Goal: Task Accomplishment & Management: Complete application form

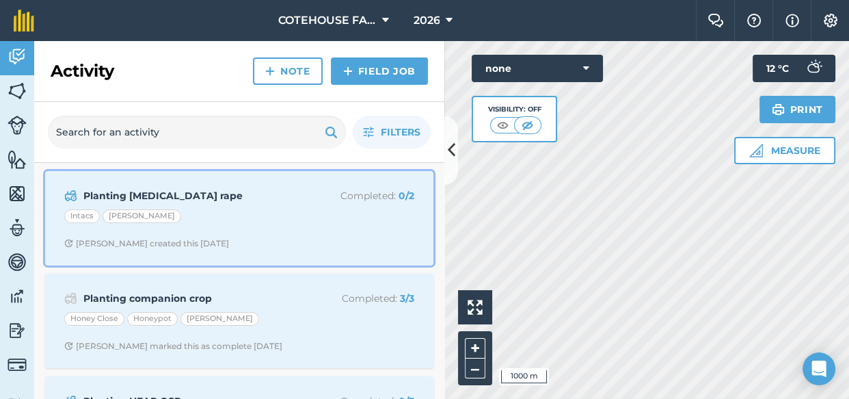
click at [230, 206] on div "Planting [MEDICAL_DATA] rape Completed : 0 / 2 Intacs [PERSON_NAME] [PERSON_NAM…" at bounding box center [239, 218] width 372 height 78
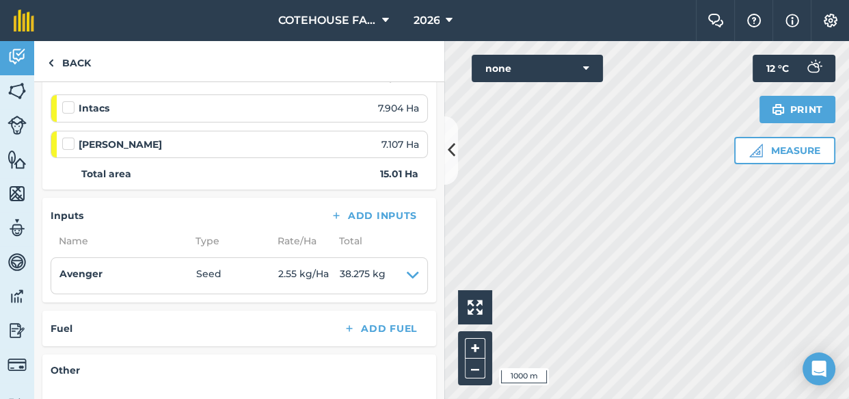
scroll to position [186, 0]
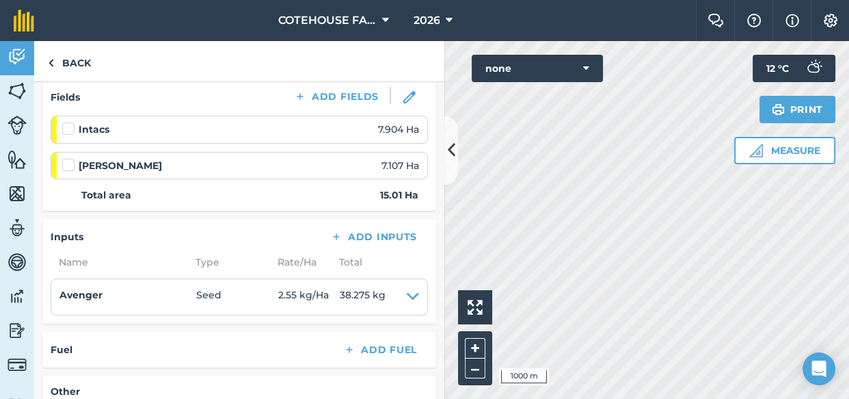
click at [67, 158] on label at bounding box center [70, 158] width 16 height 0
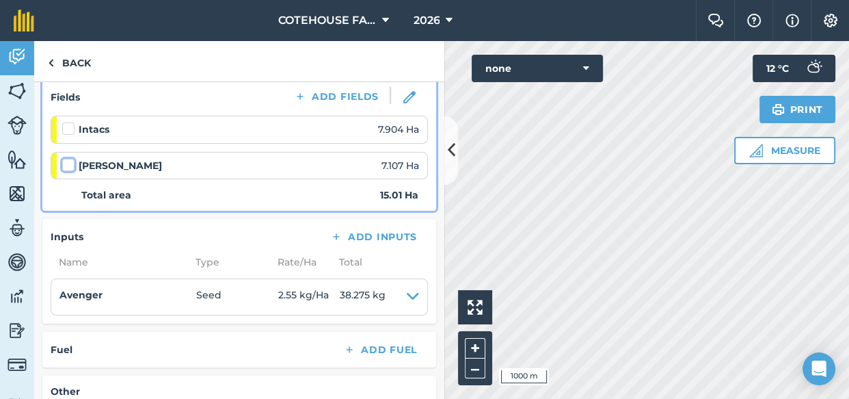
click at [67, 163] on input "checkbox" at bounding box center [66, 162] width 9 height 9
checkbox input "false"
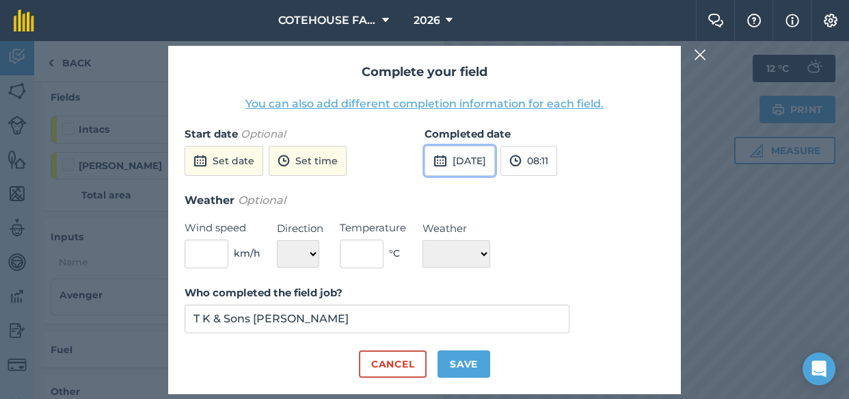
click at [495, 159] on button "[DATE]" at bounding box center [460, 161] width 70 height 30
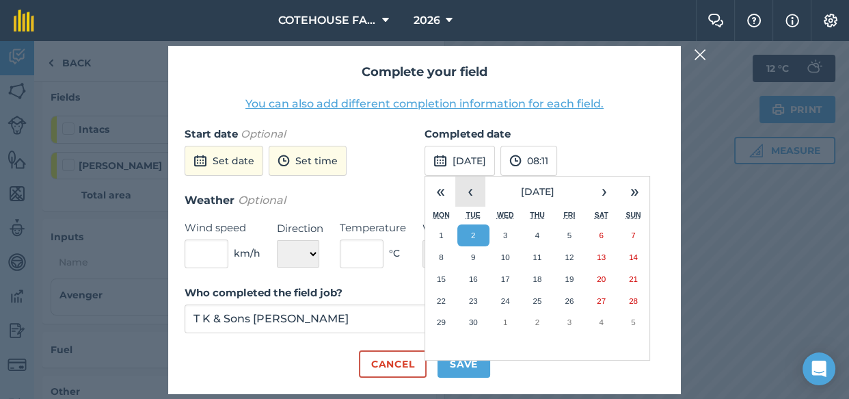
click at [466, 189] on button "‹" at bounding box center [470, 191] width 30 height 30
click at [439, 233] on abbr "28" at bounding box center [441, 234] width 9 height 9
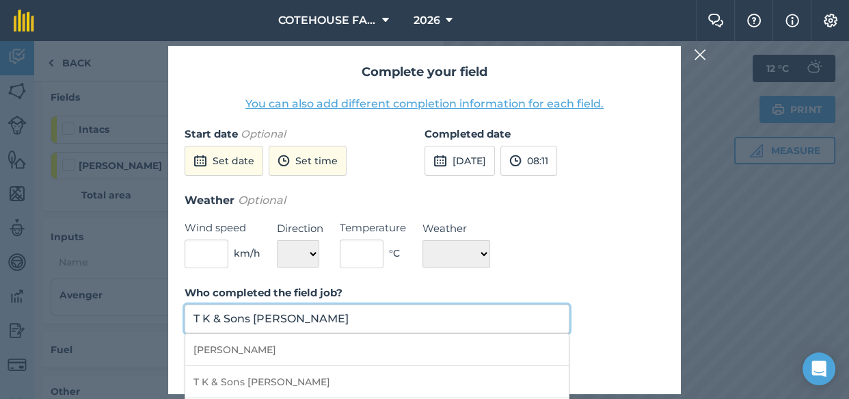
click at [336, 321] on input "T K & Sons [PERSON_NAME]" at bounding box center [377, 318] width 385 height 29
click at [314, 316] on input "T K & Sons [PERSON_NAME]" at bounding box center [377, 318] width 385 height 29
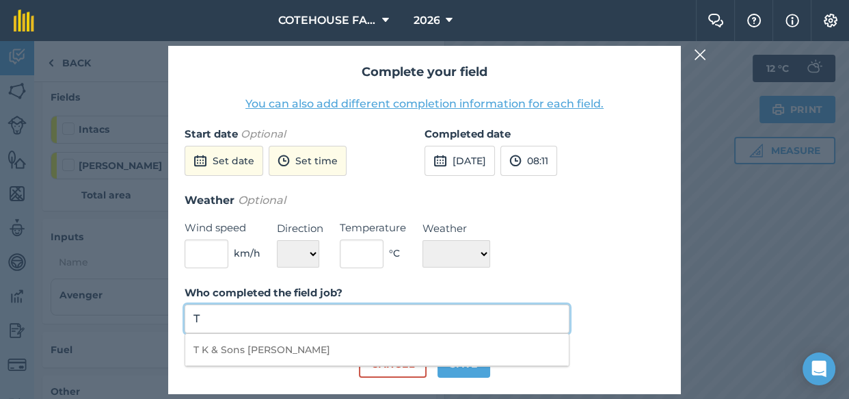
type input "T"
click at [270, 350] on li "[PERSON_NAME]" at bounding box center [377, 350] width 384 height 32
type input "[PERSON_NAME]"
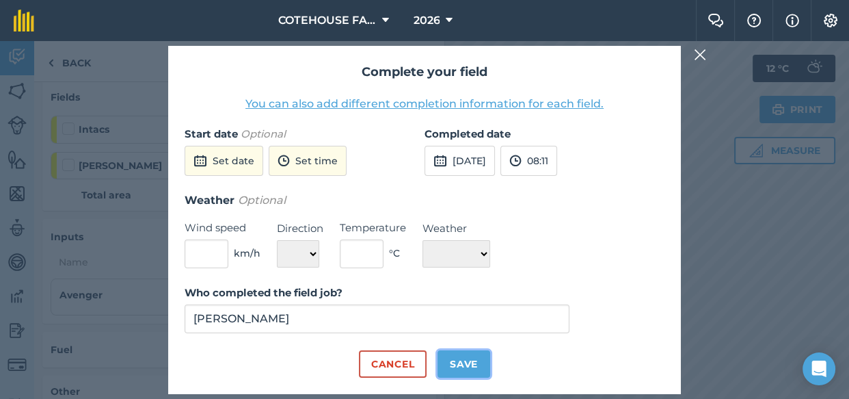
click at [466, 359] on button "Save" at bounding box center [464, 363] width 53 height 27
checkbox input "true"
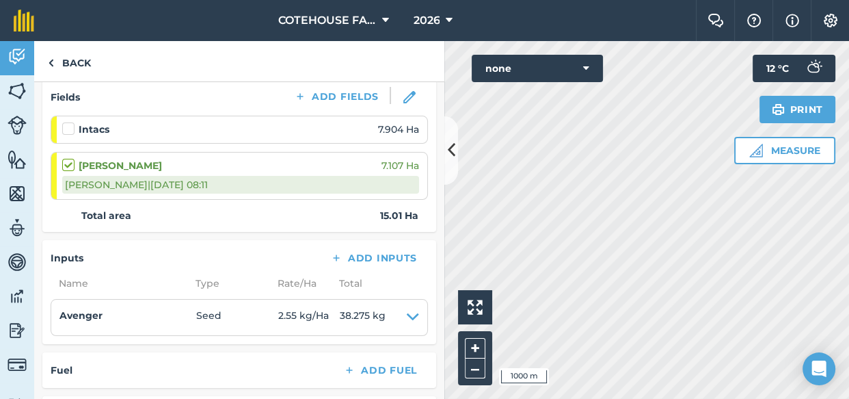
click at [70, 122] on label at bounding box center [70, 122] width 16 height 0
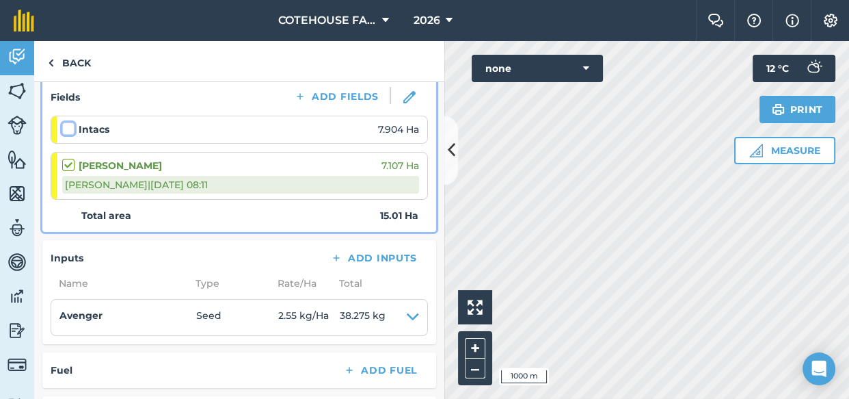
click at [70, 123] on input "checkbox" at bounding box center [66, 126] width 9 height 9
checkbox input "false"
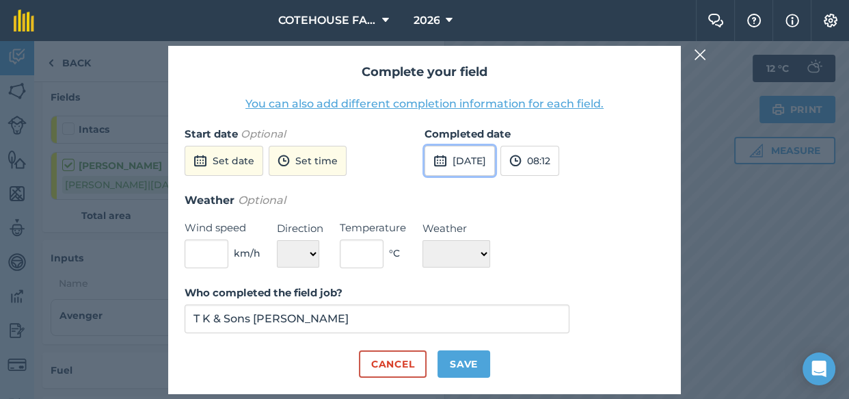
click at [474, 157] on button "[DATE]" at bounding box center [460, 161] width 70 height 30
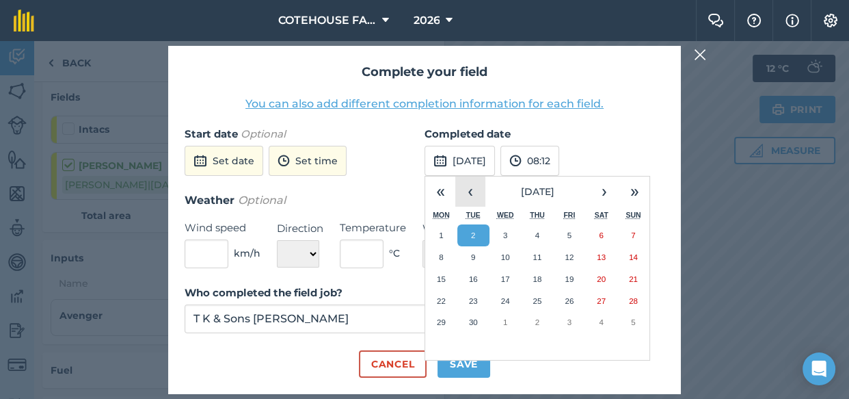
click at [468, 189] on button "‹" at bounding box center [470, 191] width 30 height 30
click at [506, 324] on abbr "27" at bounding box center [505, 321] width 9 height 9
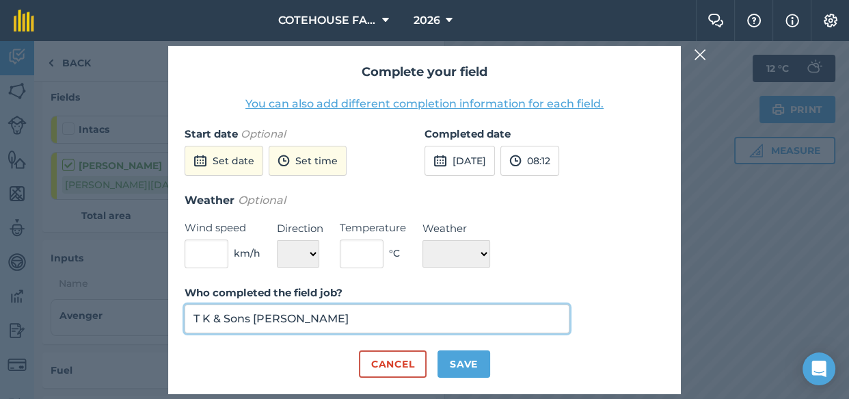
click at [472, 307] on input "T K & Sons [PERSON_NAME]" at bounding box center [377, 318] width 385 height 29
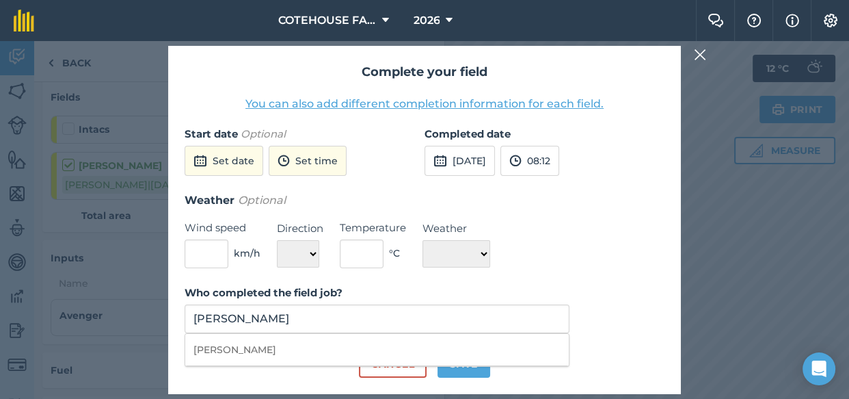
click at [385, 351] on li "[PERSON_NAME]" at bounding box center [377, 350] width 384 height 32
type input "[PERSON_NAME]"
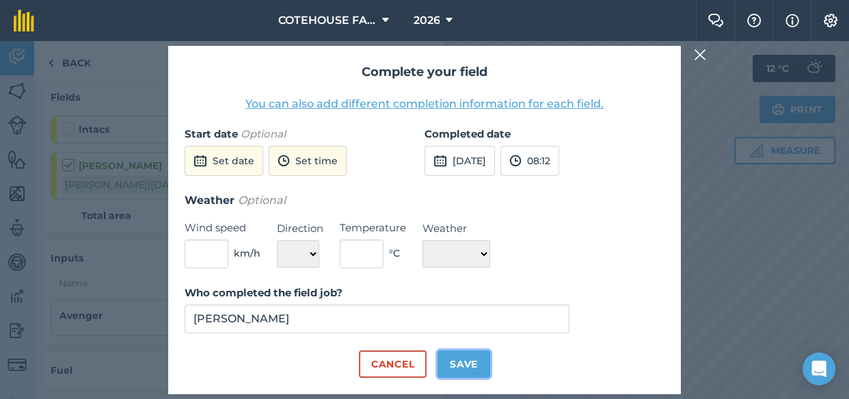
click at [470, 362] on button "Save" at bounding box center [464, 363] width 53 height 27
checkbox input "true"
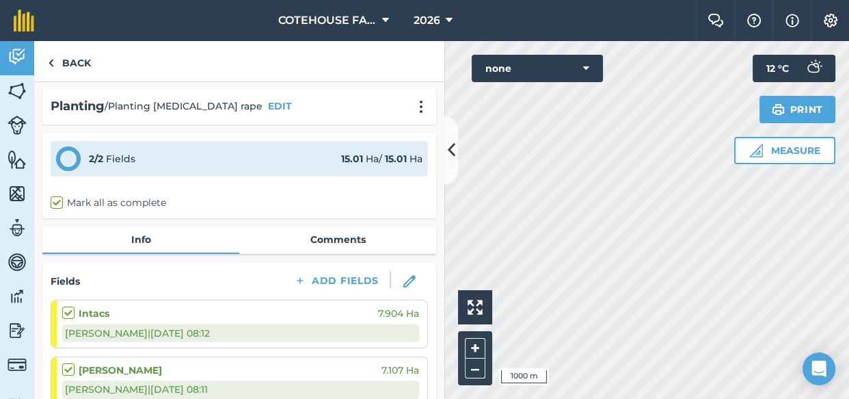
scroll to position [0, 0]
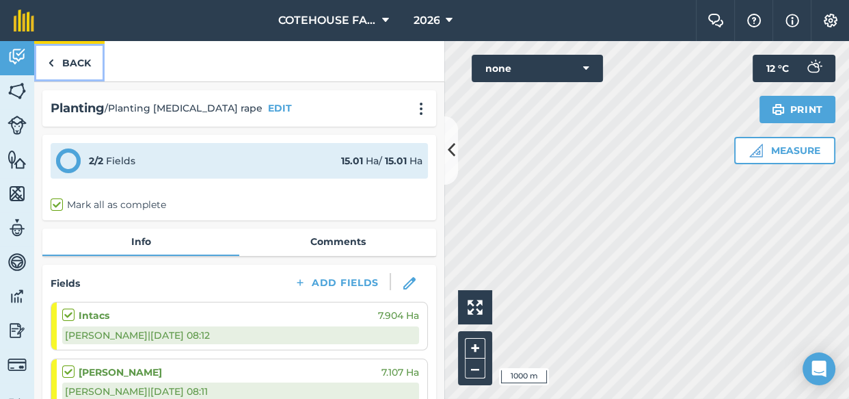
click at [70, 58] on link "Back" at bounding box center [69, 61] width 70 height 40
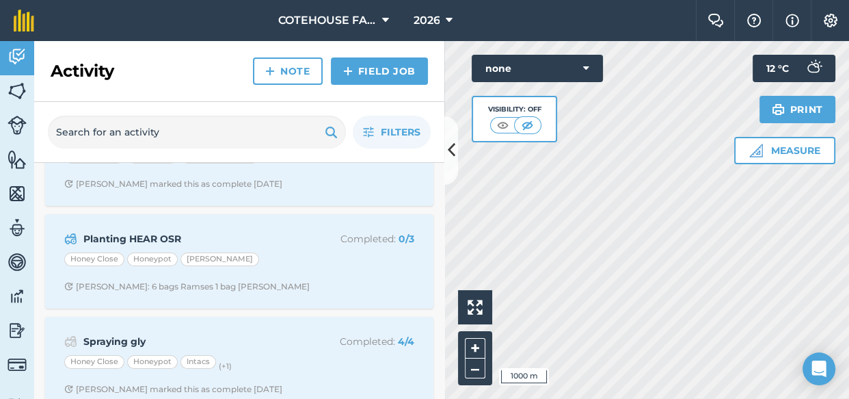
scroll to position [183, 0]
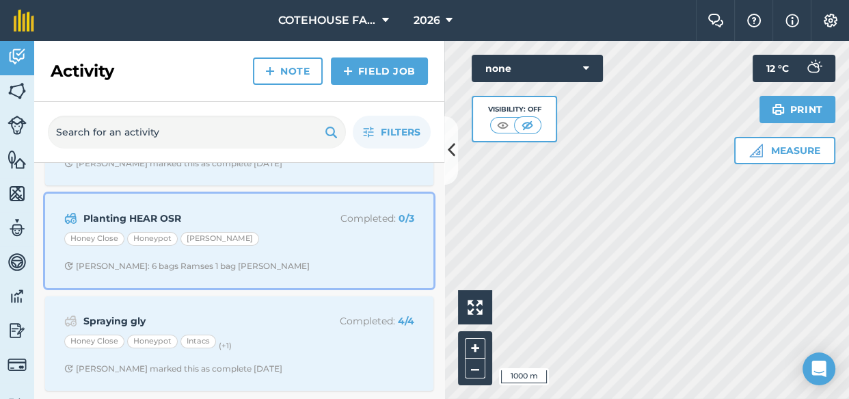
click at [260, 221] on strong "Planting HEAR OSR" at bounding box center [191, 218] width 217 height 15
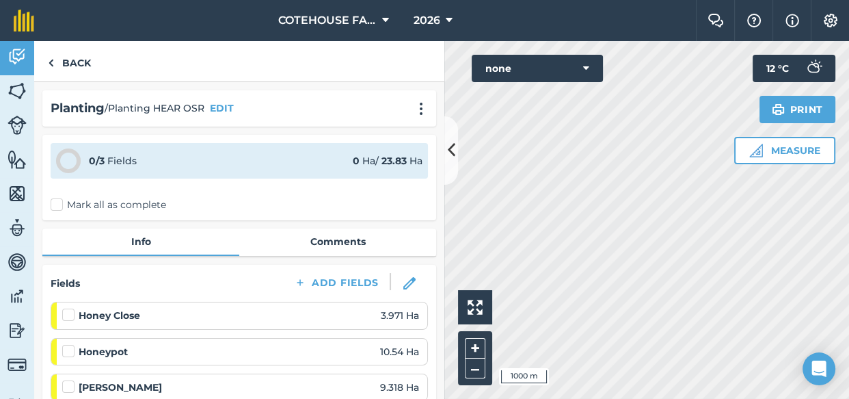
click at [66, 379] on label at bounding box center [70, 379] width 16 height 0
click at [66, 383] on input "checkbox" at bounding box center [66, 383] width 9 height 9
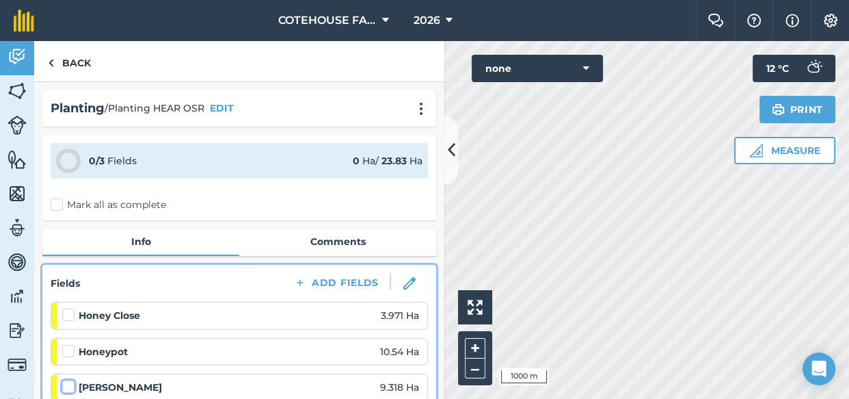
checkbox input "false"
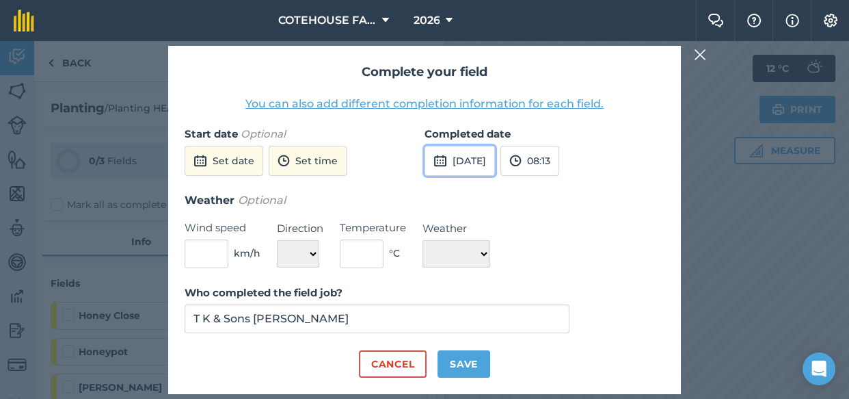
click at [489, 156] on button "[DATE]" at bounding box center [460, 161] width 70 height 30
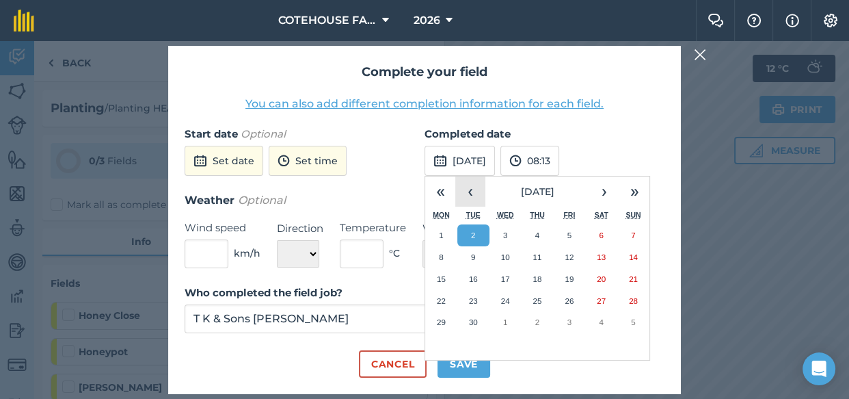
click at [473, 193] on button "‹" at bounding box center [470, 191] width 30 height 30
click at [509, 321] on abbr "27" at bounding box center [505, 321] width 9 height 9
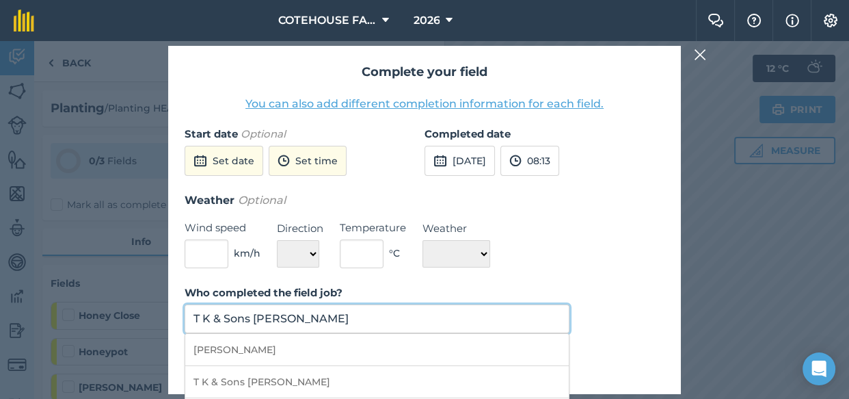
click at [360, 319] on input "T K & Sons [PERSON_NAME]" at bounding box center [377, 318] width 385 height 29
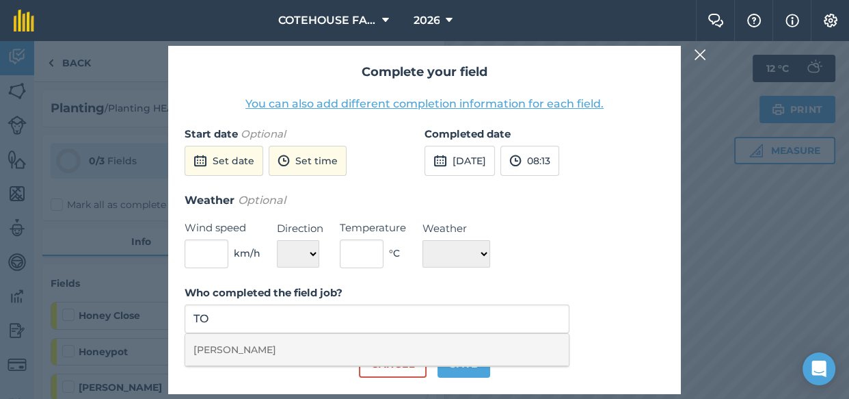
click at [349, 352] on li "[PERSON_NAME]" at bounding box center [377, 350] width 384 height 32
type input "[PERSON_NAME]"
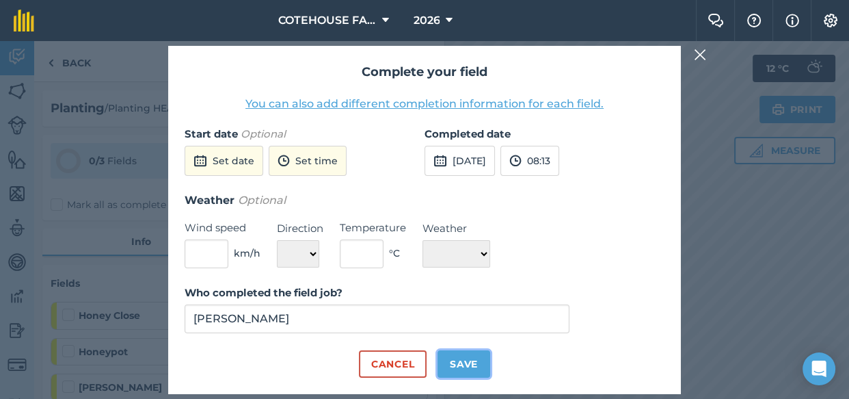
click at [464, 363] on button "Save" at bounding box center [464, 363] width 53 height 27
checkbox input "true"
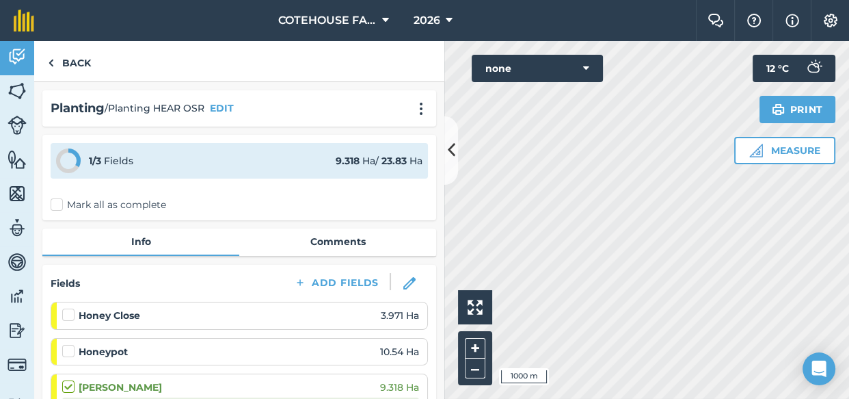
click at [55, 202] on label "Mark all as complete" at bounding box center [109, 205] width 116 height 14
click at [55, 202] on input "Mark all as complete" at bounding box center [55, 202] width 9 height 9
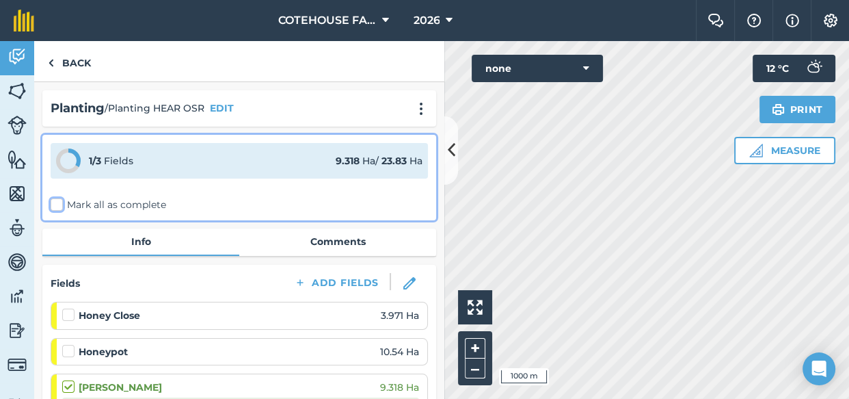
checkbox input "false"
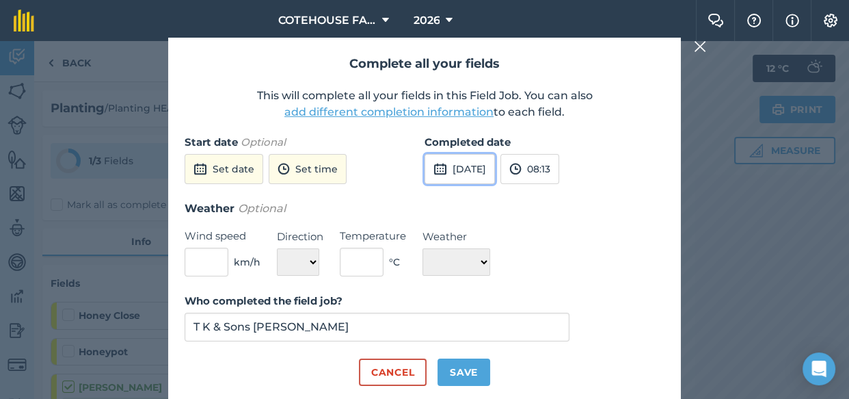
click at [466, 164] on button "[DATE]" at bounding box center [460, 169] width 70 height 30
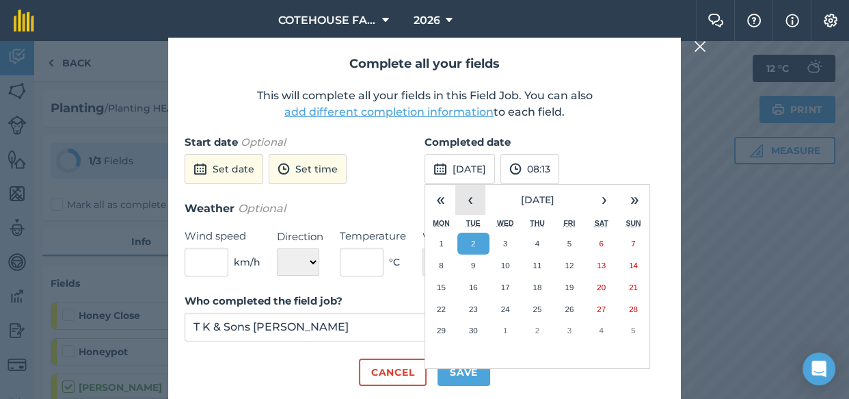
click at [473, 198] on button "‹" at bounding box center [470, 200] width 30 height 30
click at [471, 331] on abbr "26" at bounding box center [473, 329] width 9 height 9
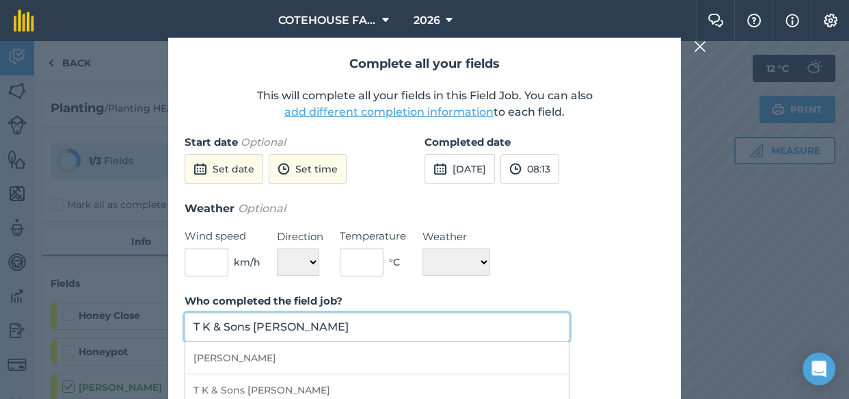
click at [391, 328] on input "T K & Sons [PERSON_NAME]" at bounding box center [377, 326] width 385 height 29
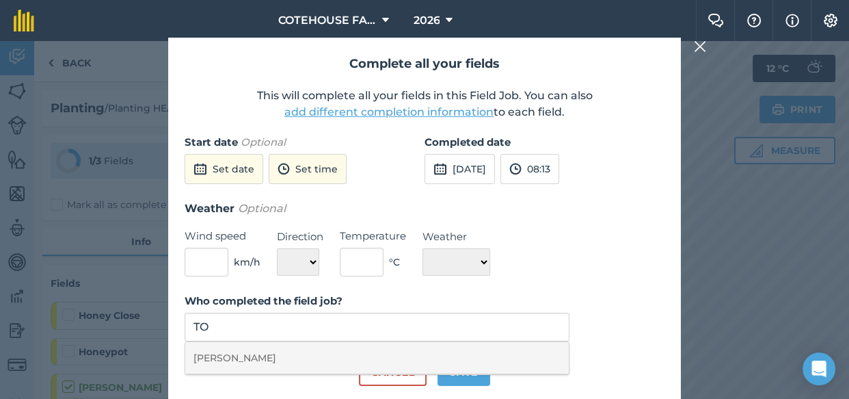
click at [366, 358] on li "[PERSON_NAME]" at bounding box center [377, 358] width 384 height 32
type input "[PERSON_NAME]"
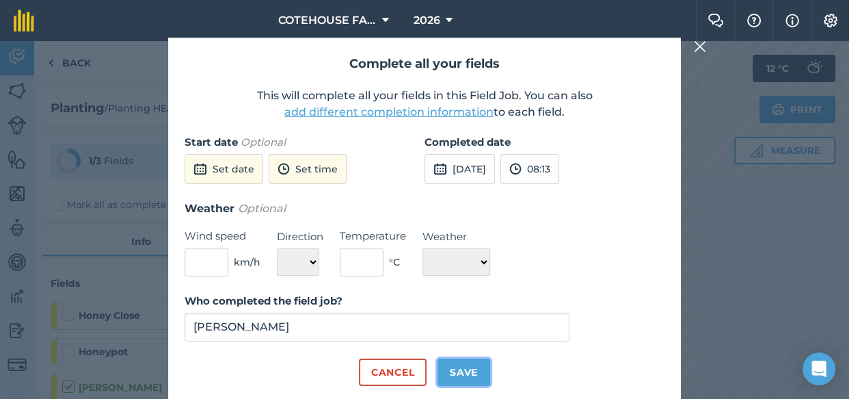
click at [462, 369] on button "Save" at bounding box center [464, 371] width 53 height 27
checkbox input "true"
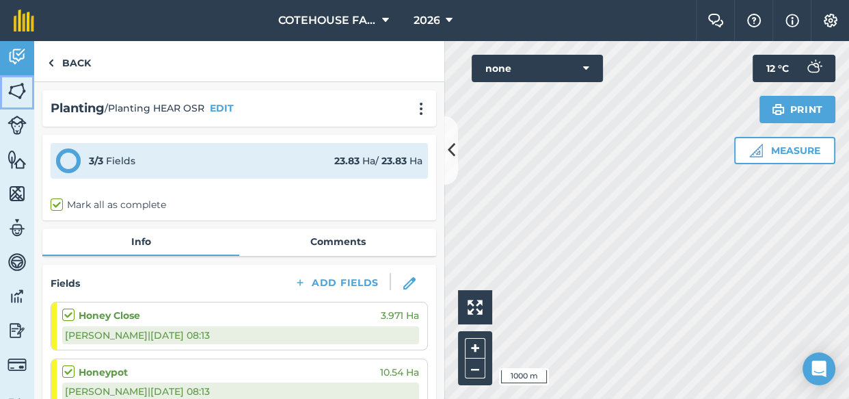
click at [21, 89] on img at bounding box center [17, 91] width 19 height 21
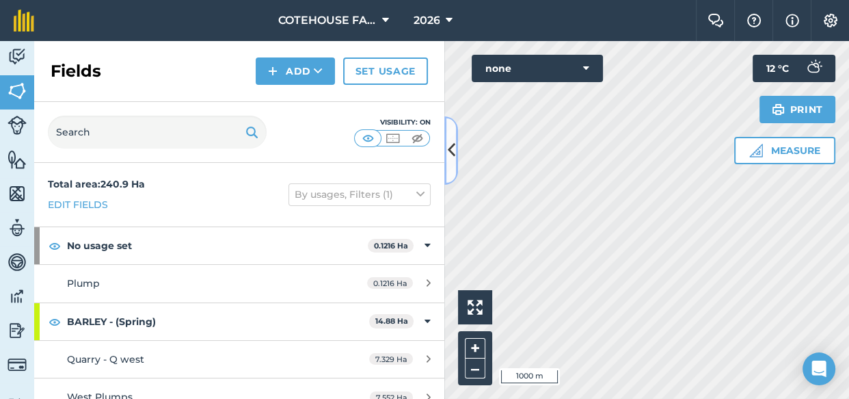
click at [451, 148] on icon at bounding box center [452, 150] width 8 height 24
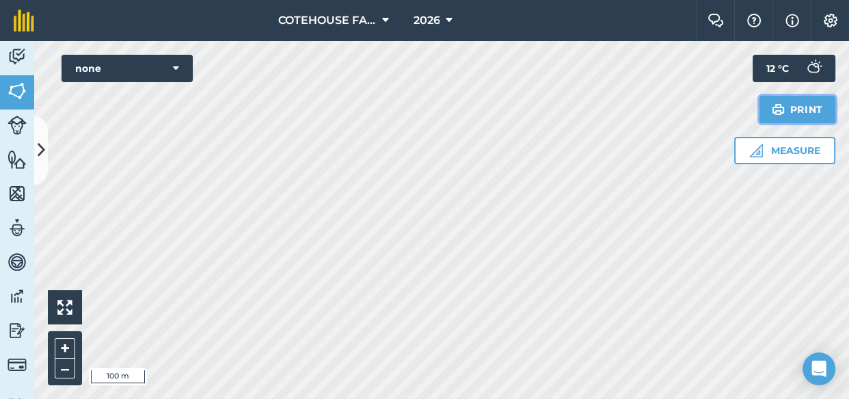
click at [785, 105] on button "Print" at bounding box center [798, 109] width 77 height 27
click at [18, 57] on img at bounding box center [17, 56] width 19 height 21
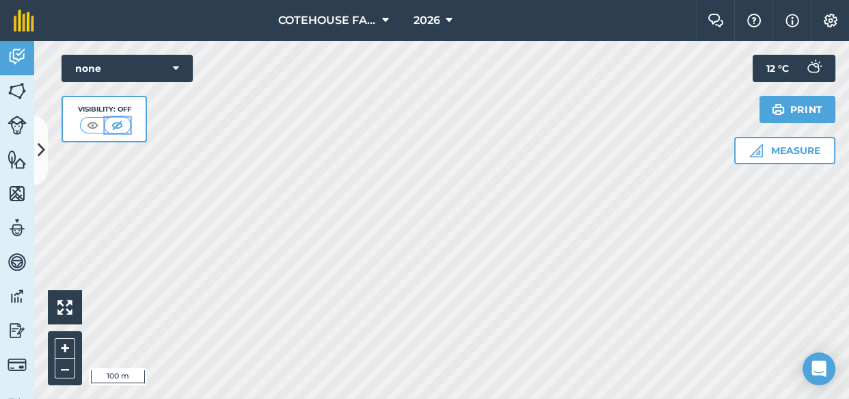
click at [118, 126] on img at bounding box center [117, 125] width 17 height 14
click at [91, 123] on img at bounding box center [92, 125] width 17 height 14
click at [118, 121] on img at bounding box center [116, 125] width 17 height 14
click at [97, 122] on img at bounding box center [92, 125] width 17 height 14
click at [20, 159] on img at bounding box center [17, 159] width 19 height 21
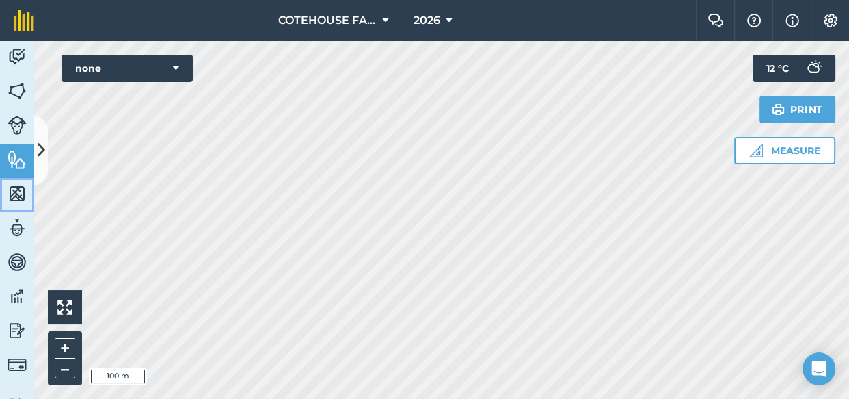
click at [10, 191] on img at bounding box center [17, 193] width 19 height 21
click at [16, 226] on img at bounding box center [17, 227] width 19 height 21
click at [15, 58] on img at bounding box center [17, 56] width 19 height 21
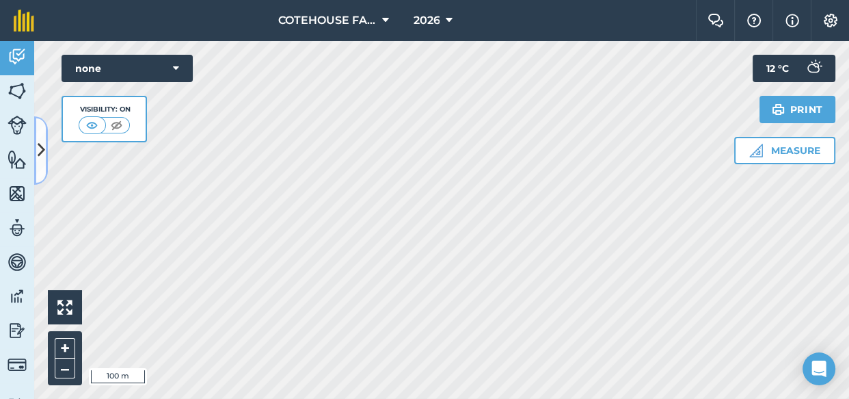
click at [38, 150] on icon at bounding box center [42, 150] width 8 height 24
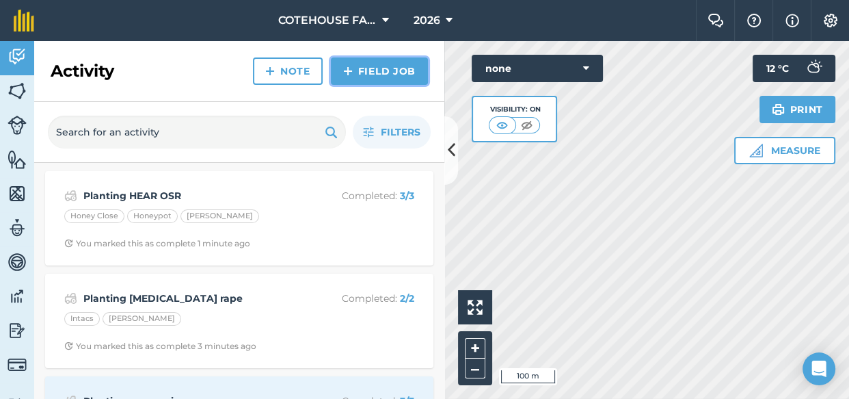
click at [355, 66] on link "Field Job" at bounding box center [379, 70] width 97 height 27
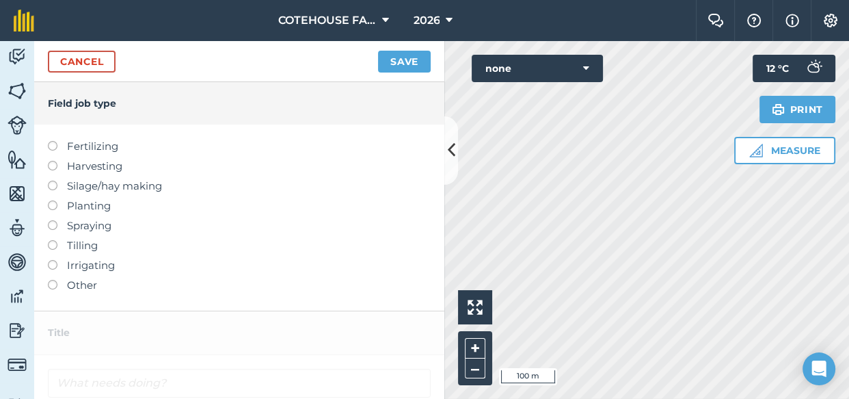
click at [51, 220] on label at bounding box center [57, 220] width 19 height 0
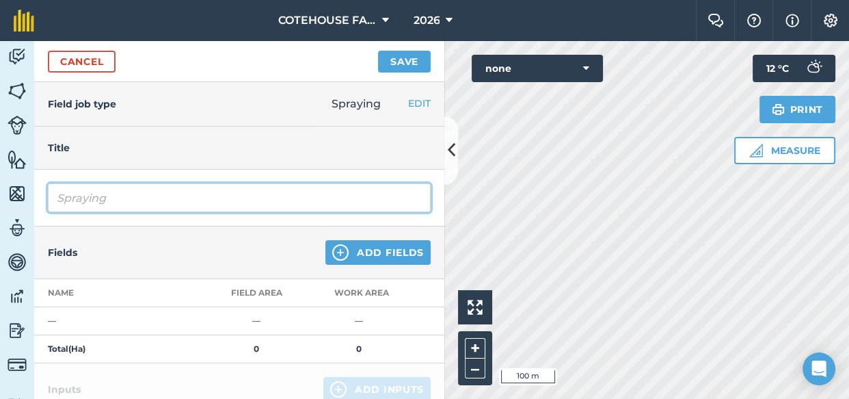
click at [127, 200] on input "Spraying" at bounding box center [239, 197] width 383 height 29
type input "Spraying GLY"
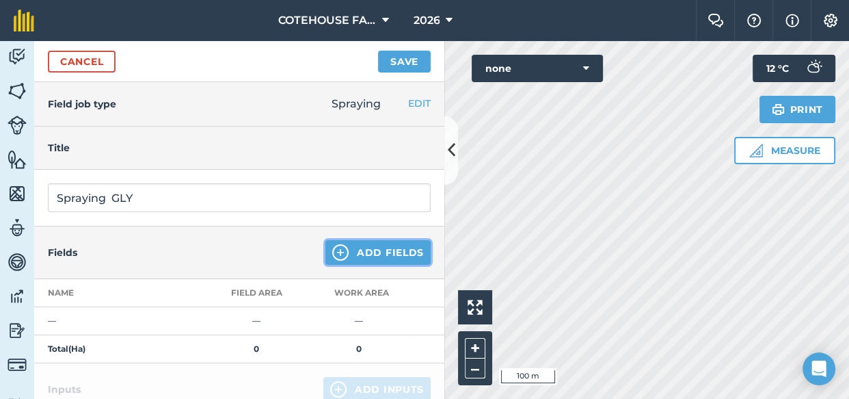
click at [336, 257] on img at bounding box center [340, 252] width 16 height 16
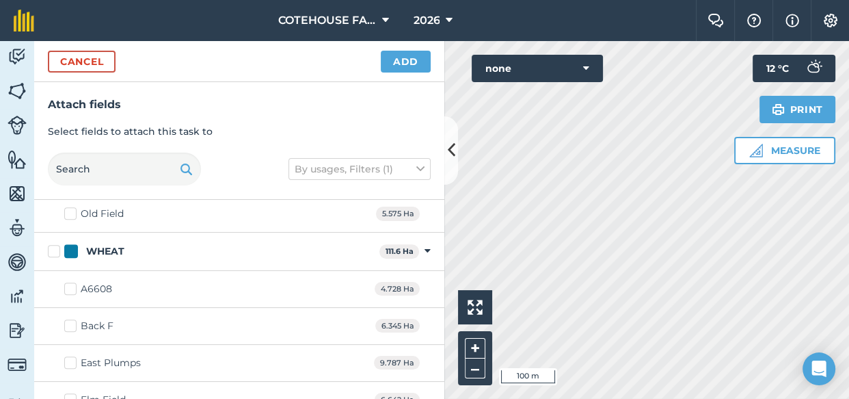
scroll to position [1181, 0]
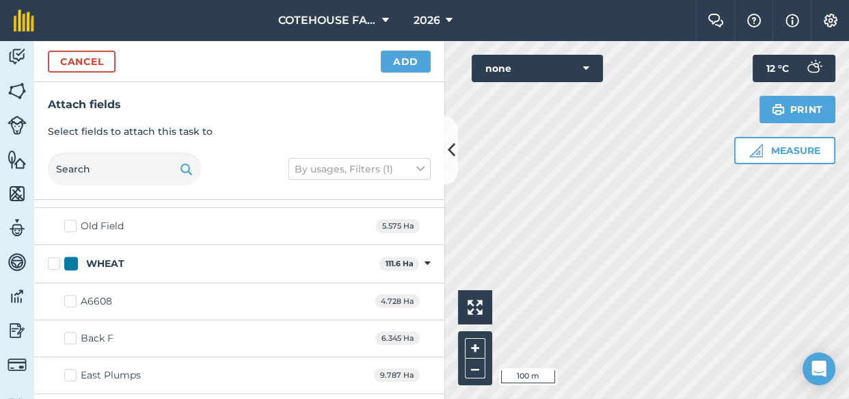
click at [69, 298] on label "A6608" at bounding box center [88, 301] width 48 height 14
click at [69, 298] on input "A6608" at bounding box center [68, 298] width 9 height 9
checkbox input "true"
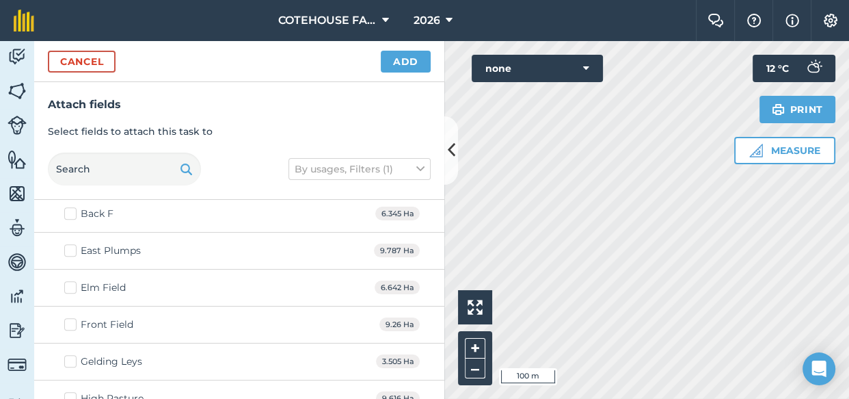
click at [68, 285] on label "Elm Field" at bounding box center [95, 287] width 62 height 14
click at [68, 285] on input "Elm Field" at bounding box center [68, 284] width 9 height 9
checkbox input "true"
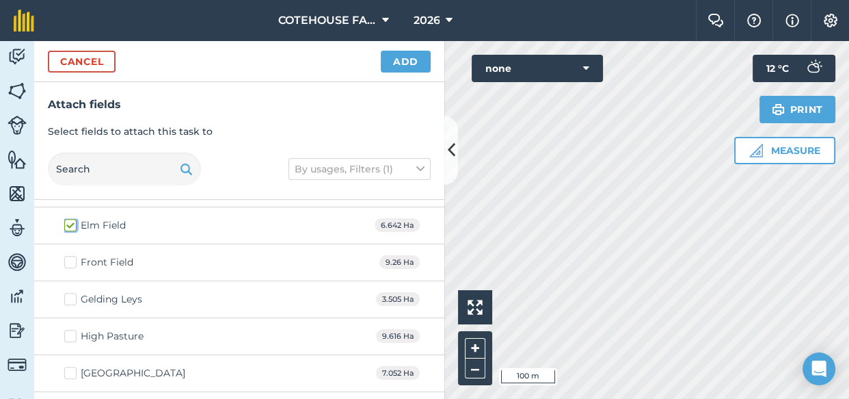
scroll to position [1429, 0]
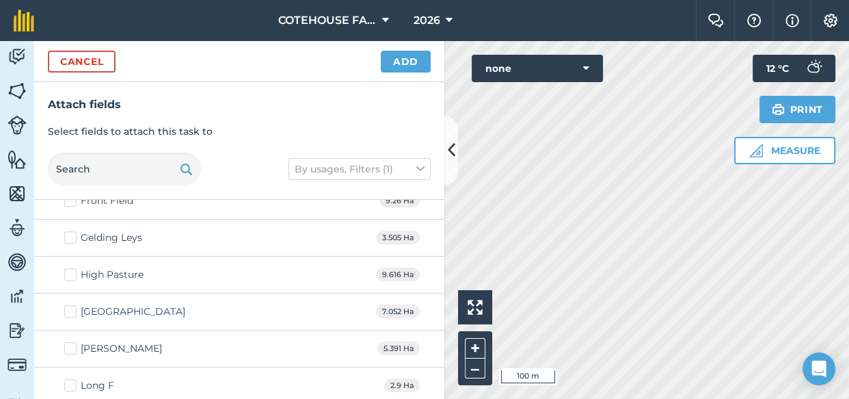
click at [67, 306] on label "[GEOGRAPHIC_DATA]" at bounding box center [124, 311] width 121 height 14
click at [67, 306] on input "[GEOGRAPHIC_DATA]" at bounding box center [68, 308] width 9 height 9
checkbox input "true"
click at [71, 342] on label "[PERSON_NAME]" at bounding box center [113, 348] width 98 height 14
click at [71, 342] on input "[PERSON_NAME]" at bounding box center [68, 345] width 9 height 9
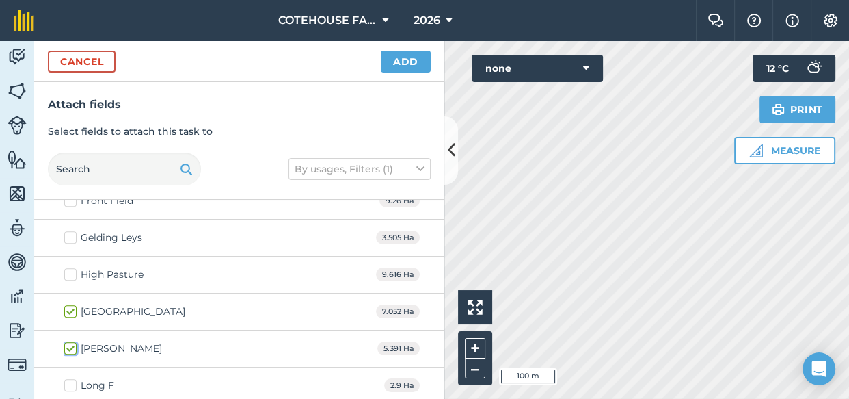
checkbox input "true"
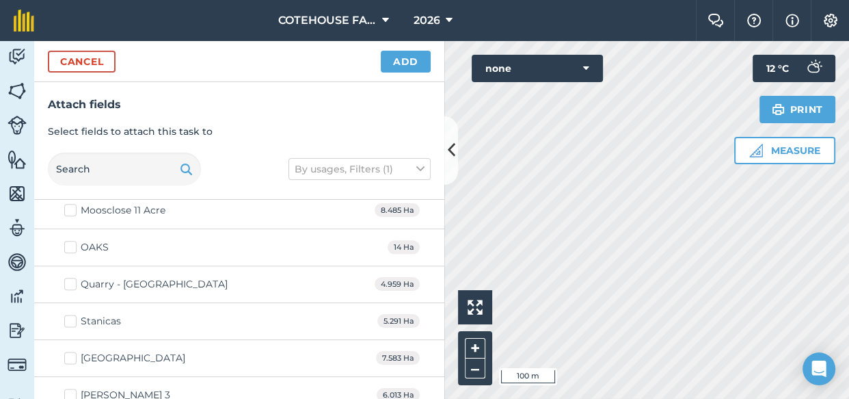
scroll to position [1652, 0]
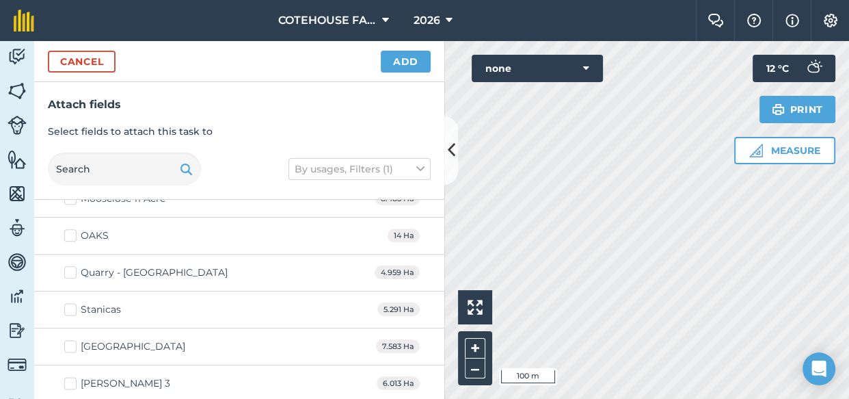
click at [66, 341] on label "[GEOGRAPHIC_DATA]" at bounding box center [124, 346] width 121 height 14
click at [66, 341] on input "[GEOGRAPHIC_DATA]" at bounding box center [68, 343] width 9 height 9
checkbox input "true"
click at [67, 376] on label "[PERSON_NAME] 3" at bounding box center [117, 383] width 106 height 14
click at [67, 376] on input "[PERSON_NAME] 3" at bounding box center [68, 380] width 9 height 9
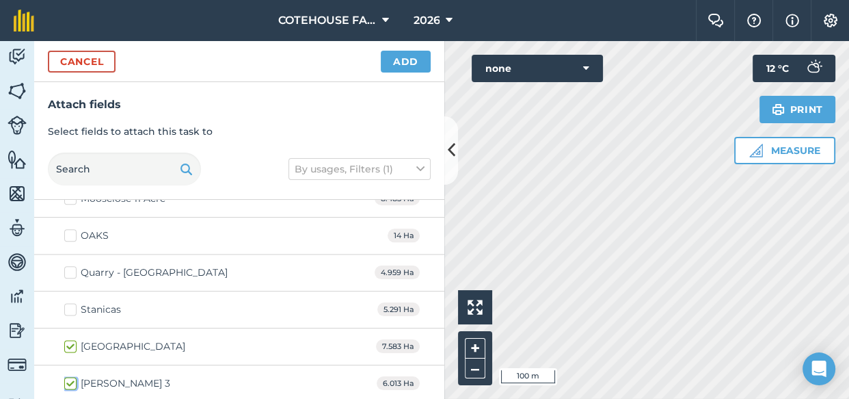
checkbox input "true"
click at [405, 64] on button "Add" at bounding box center [406, 62] width 50 height 22
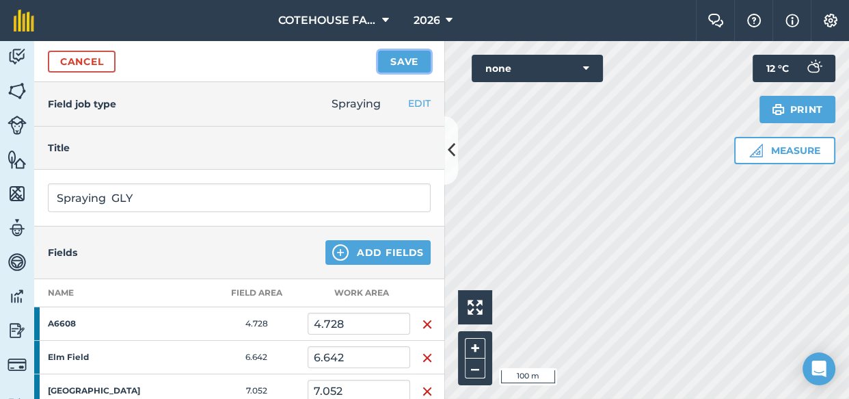
click at [402, 55] on button "Save" at bounding box center [404, 62] width 53 height 22
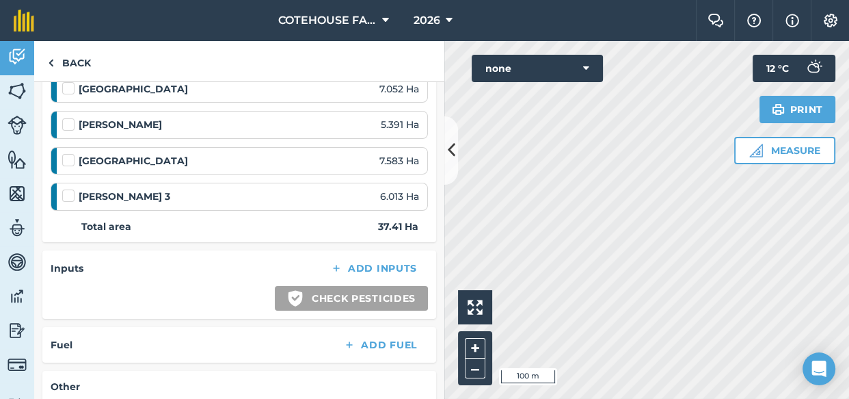
scroll to position [310, 0]
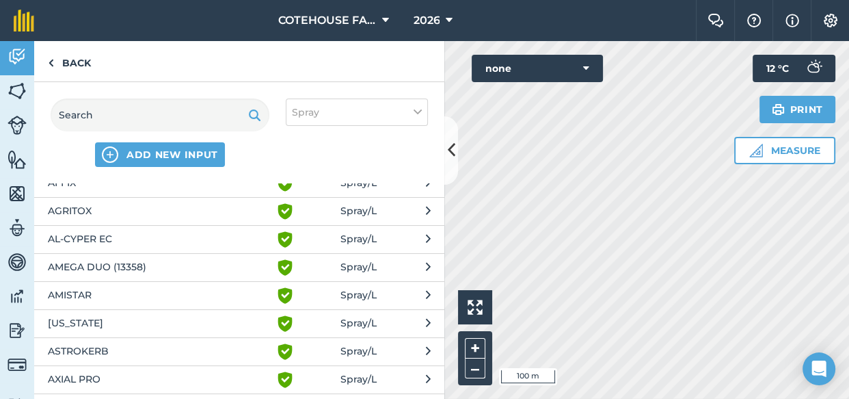
scroll to position [124, 0]
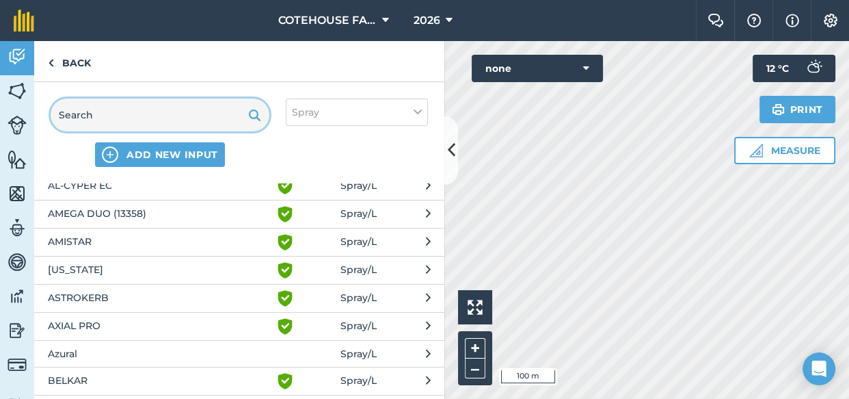
click at [157, 117] on input "text" at bounding box center [160, 114] width 219 height 33
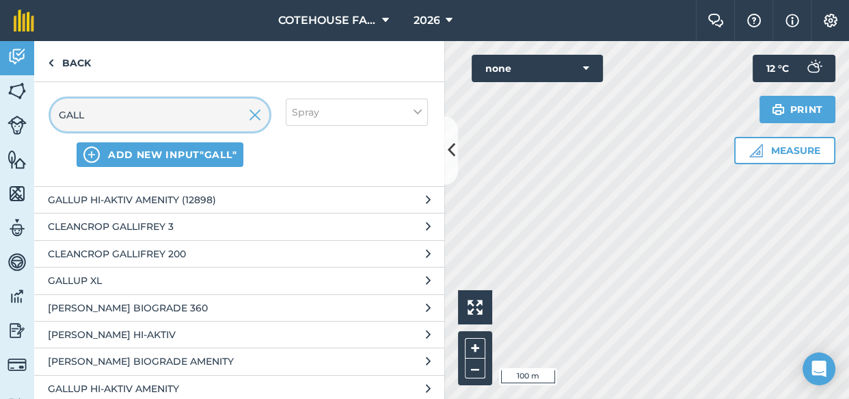
type input "GALL"
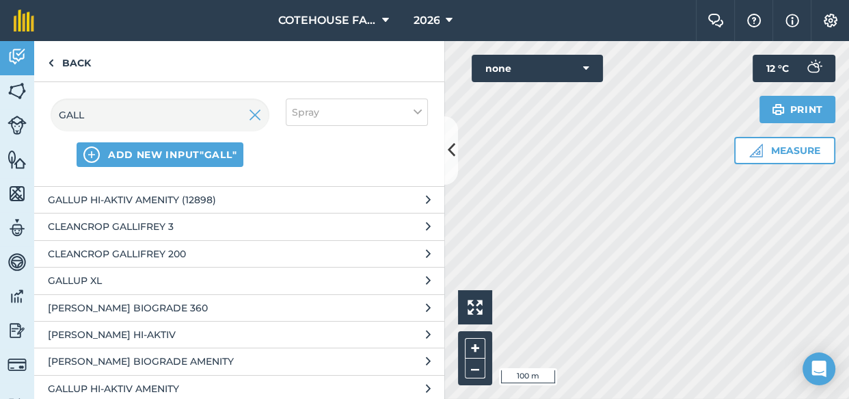
click at [198, 313] on span "[PERSON_NAME] BIOGRADE 360" at bounding box center [160, 307] width 224 height 15
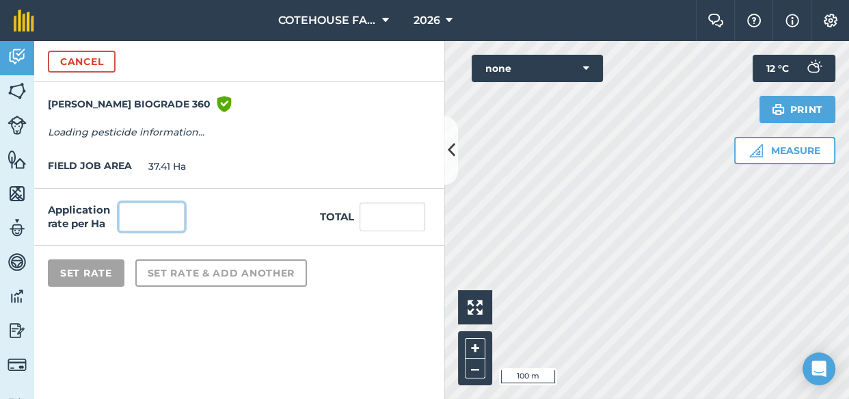
click at [139, 221] on input "text" at bounding box center [152, 216] width 66 height 29
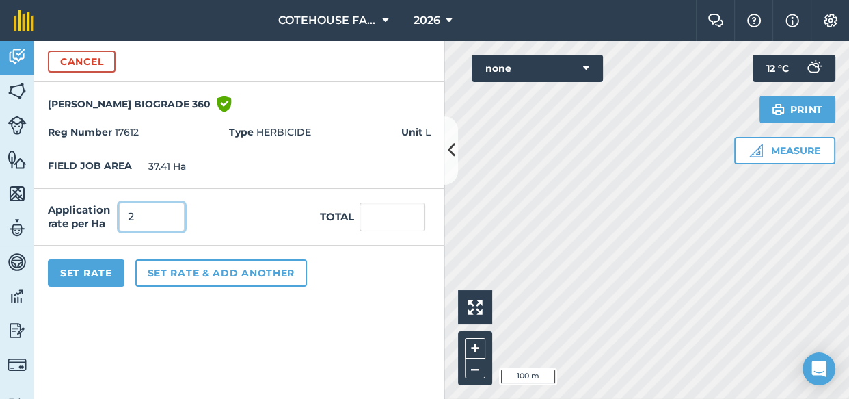
type input "2"
type input "74.82"
click at [400, 279] on div "Set Rate Set rate & add another" at bounding box center [239, 272] width 410 height 55
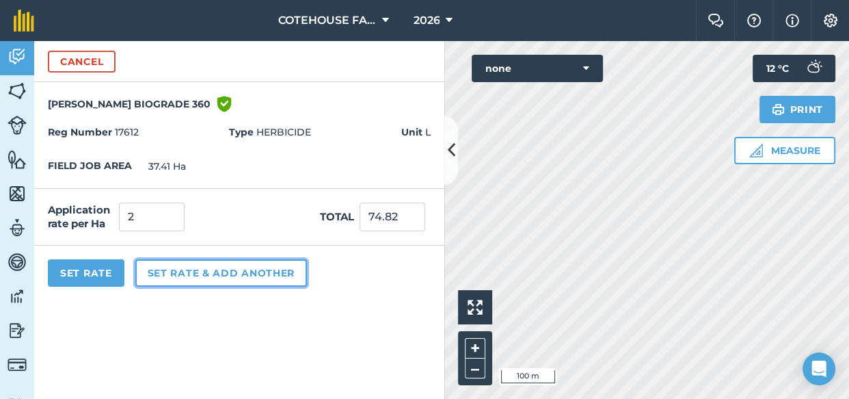
click at [258, 267] on button "Set rate & add another" at bounding box center [221, 272] width 172 height 27
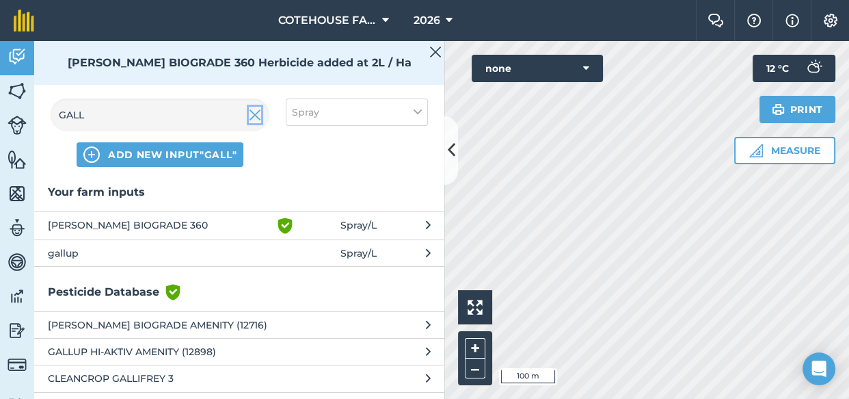
click at [255, 116] on img at bounding box center [255, 115] width 12 height 16
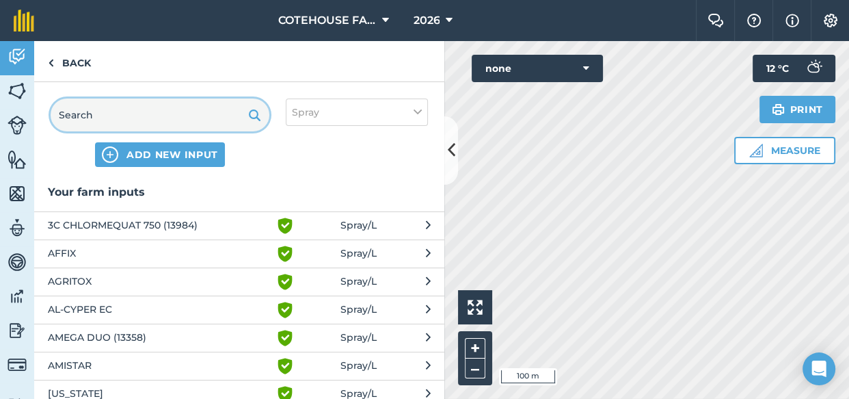
click at [219, 118] on input "text" at bounding box center [160, 114] width 219 height 33
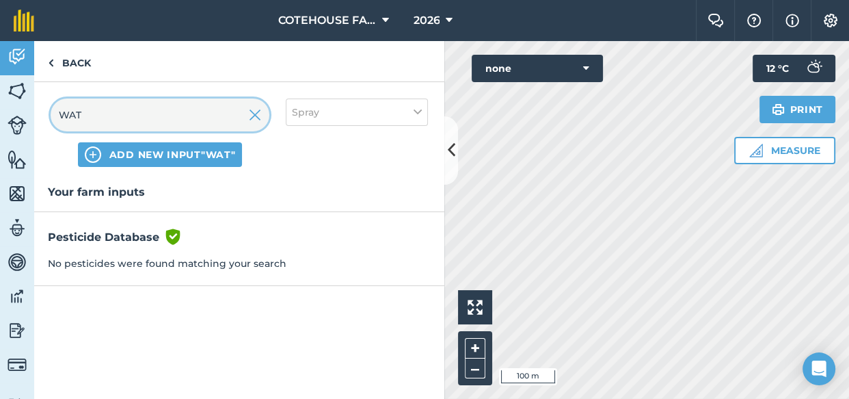
type input "WAT"
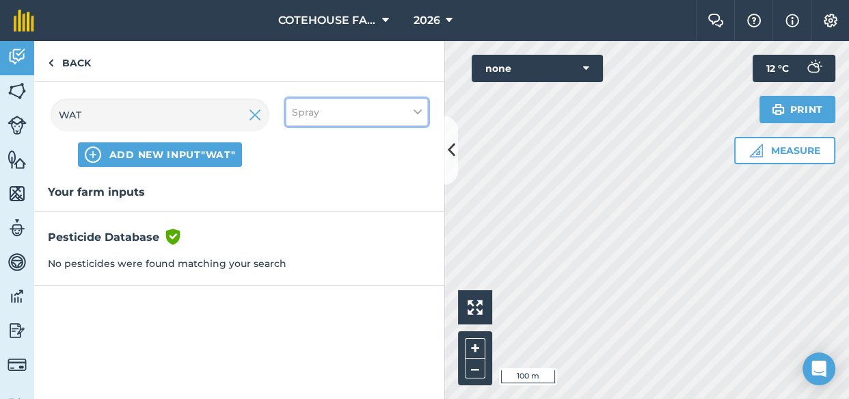
click at [408, 108] on button "Spray" at bounding box center [357, 111] width 142 height 27
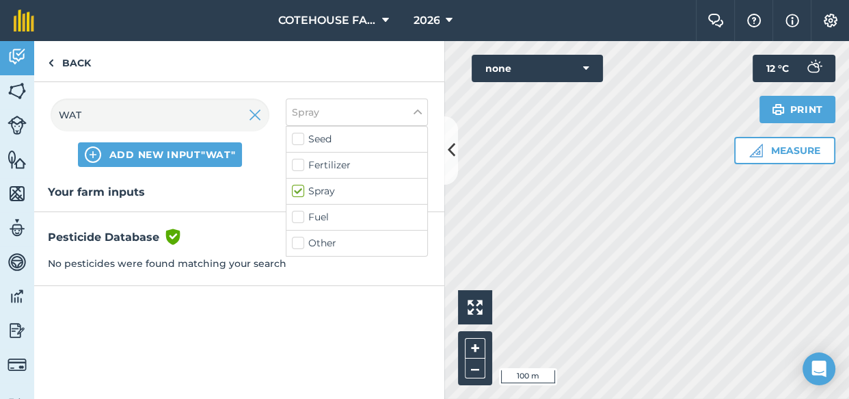
click at [297, 243] on label "Other" at bounding box center [357, 243] width 130 height 14
click at [297, 243] on input "Other" at bounding box center [296, 240] width 9 height 9
checkbox input "true"
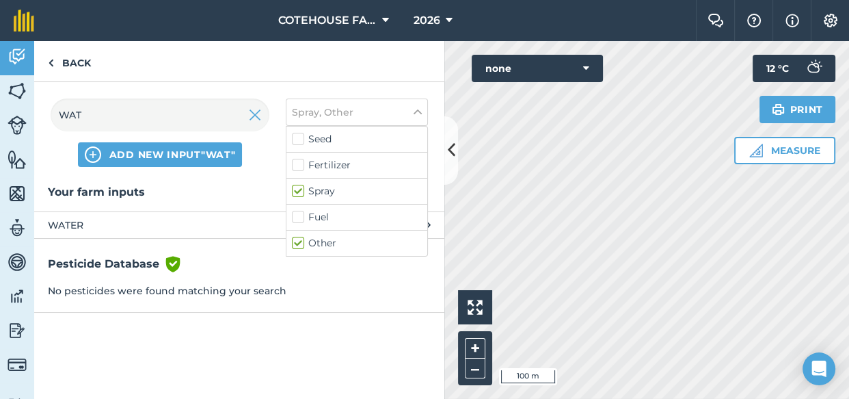
click at [89, 225] on span "WATER" at bounding box center [160, 224] width 224 height 15
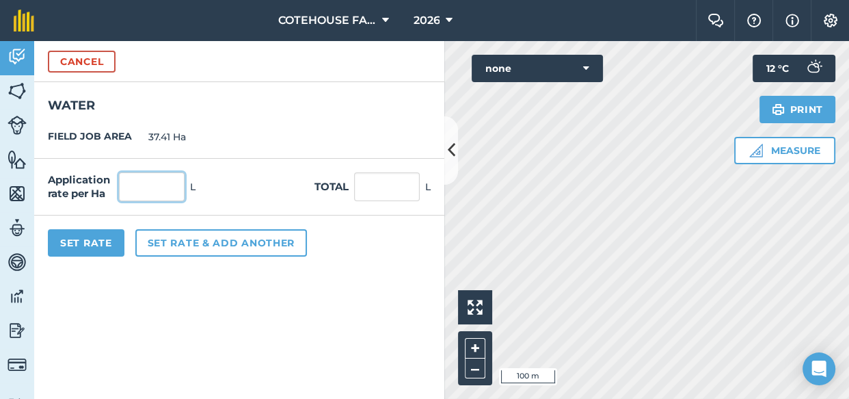
click at [130, 181] on input "text" at bounding box center [152, 186] width 66 height 29
type input "120"
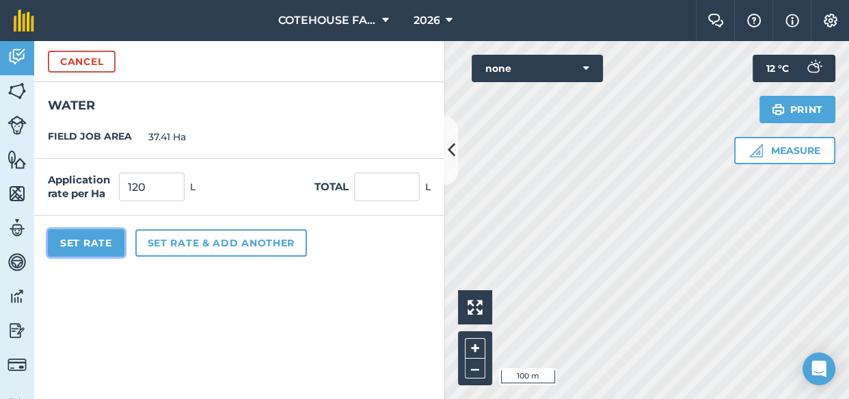
type input "4,489.2"
click at [103, 247] on button "Set Rate" at bounding box center [86, 242] width 77 height 27
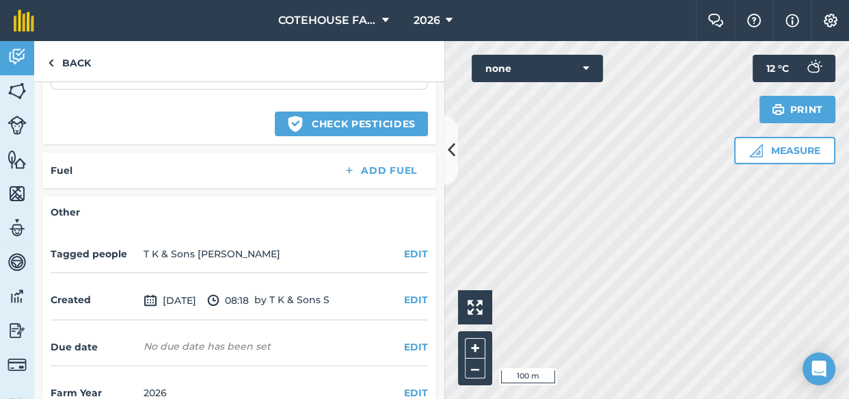
scroll to position [627, 0]
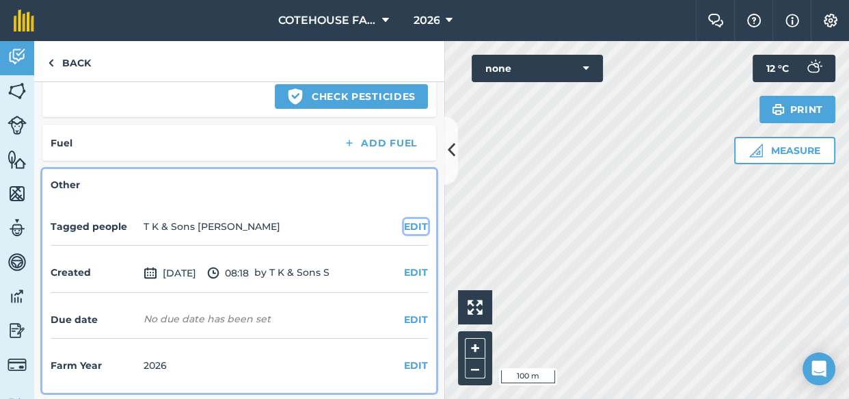
click at [406, 224] on button "EDIT" at bounding box center [416, 226] width 24 height 15
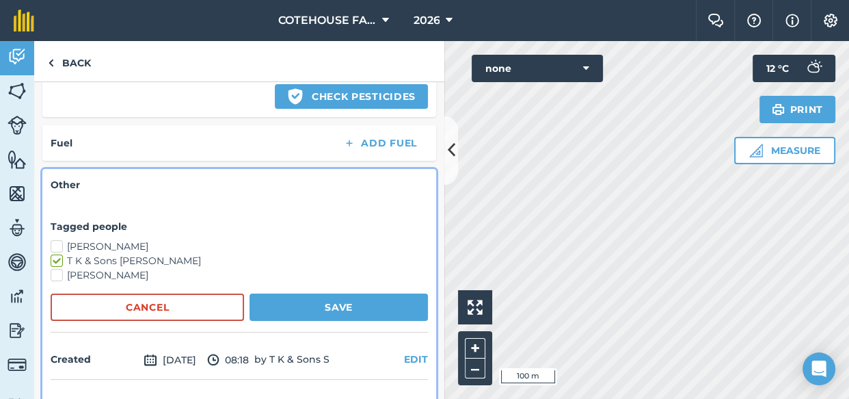
click at [58, 241] on label "[PERSON_NAME]" at bounding box center [239, 246] width 377 height 14
click at [58, 241] on input "[PERSON_NAME]" at bounding box center [55, 243] width 9 height 9
checkbox input "true"
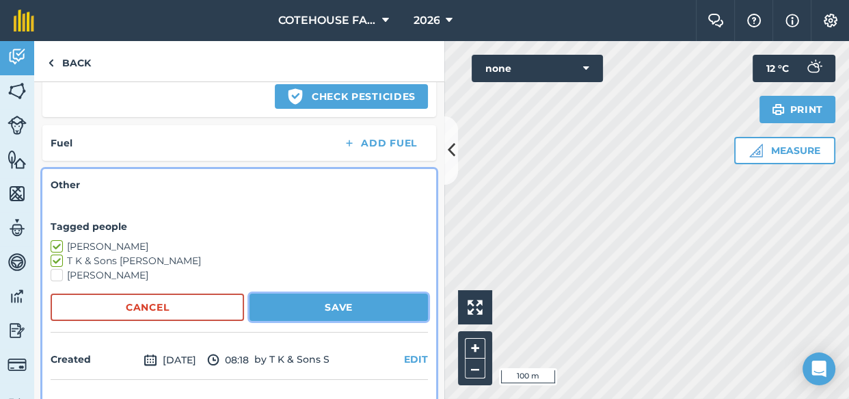
click at [280, 308] on button "Save" at bounding box center [339, 306] width 178 height 27
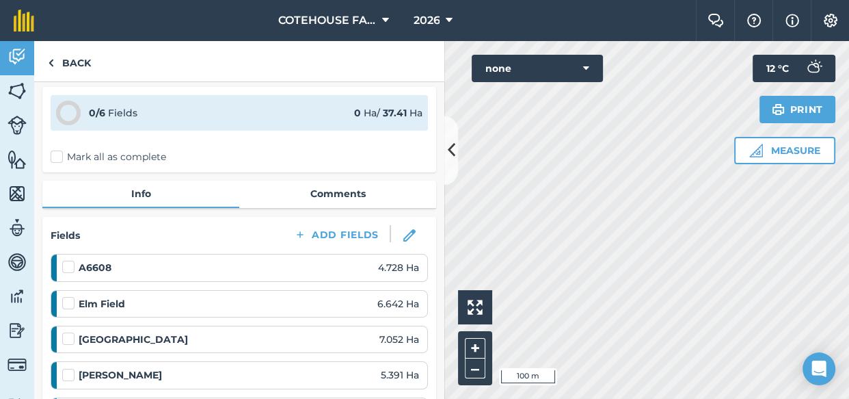
scroll to position [0, 0]
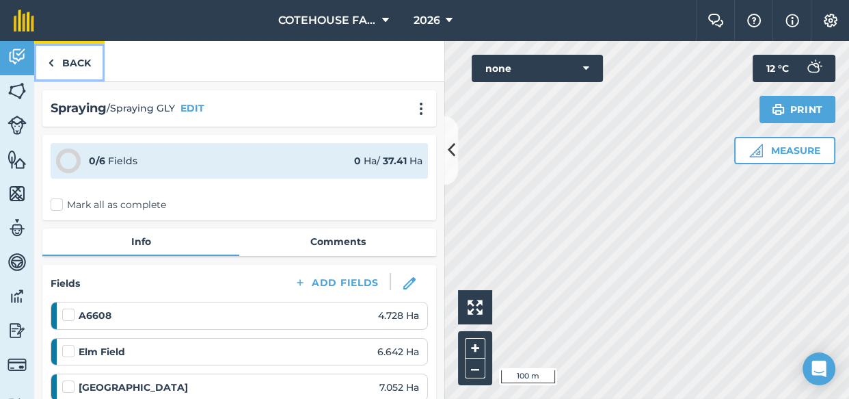
click at [81, 64] on link "Back" at bounding box center [69, 61] width 70 height 40
